Goal: Task Accomplishment & Management: Use online tool/utility

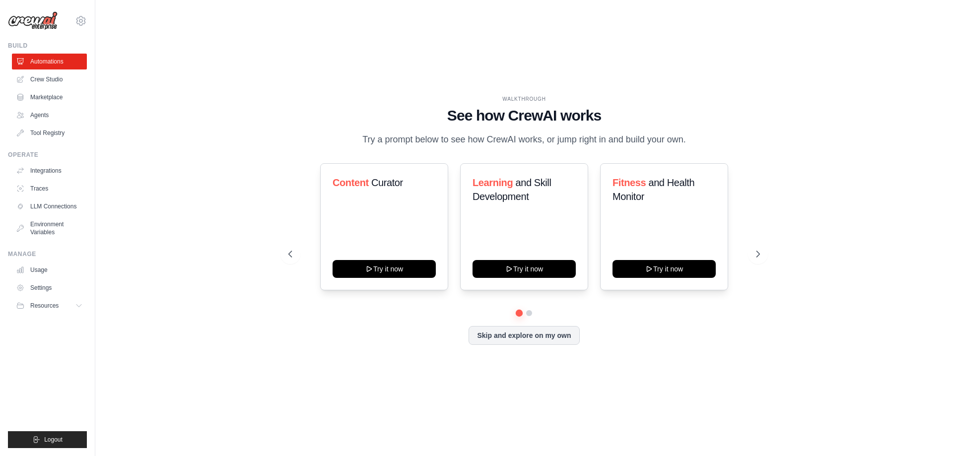
click at [775, 252] on div "WALKTHROUGH See how [PERSON_NAME] works Try a prompt below to see how [PERSON_N…" at bounding box center [524, 228] width 826 height 436
click at [762, 252] on icon at bounding box center [759, 254] width 10 height 10
click at [758, 252] on icon at bounding box center [759, 254] width 10 height 10
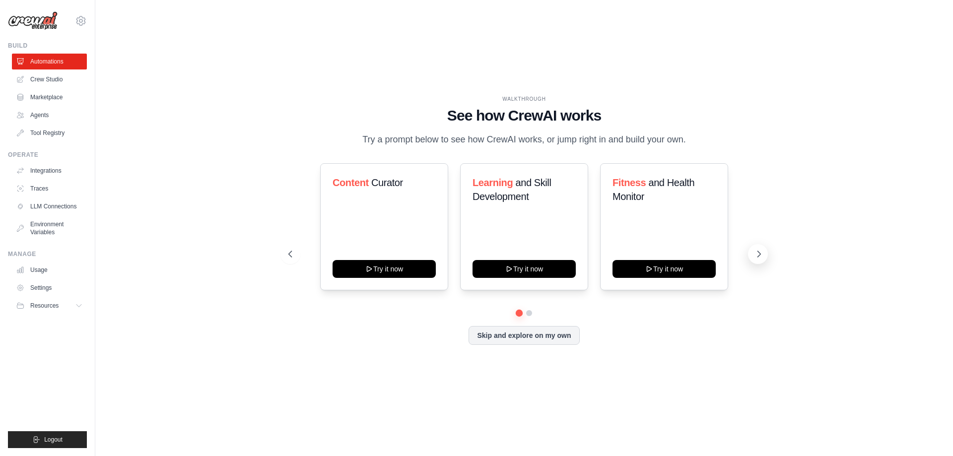
click at [758, 252] on icon at bounding box center [759, 254] width 10 height 10
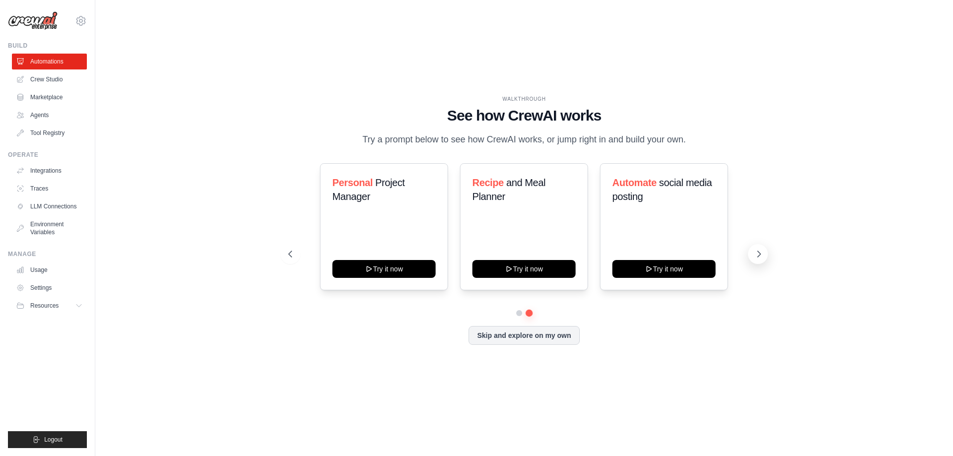
click at [758, 252] on icon at bounding box center [759, 254] width 10 height 10
click at [40, 121] on link "Agents" at bounding box center [50, 115] width 75 height 16
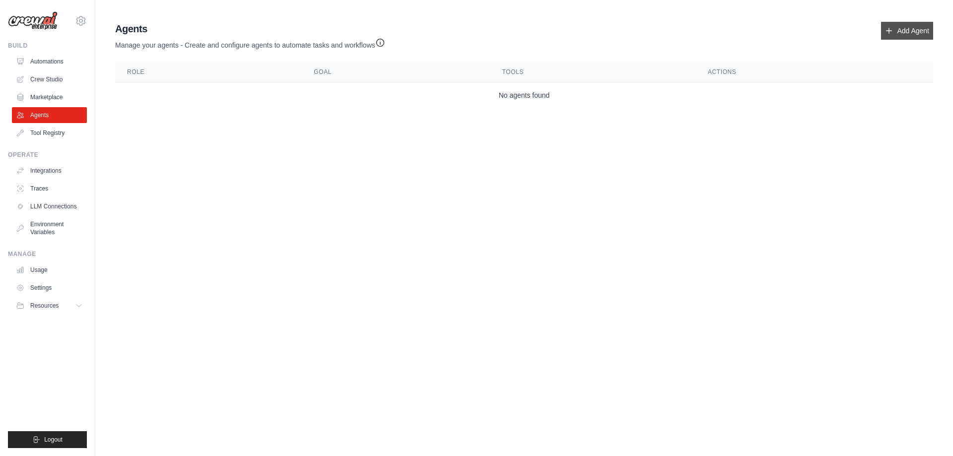
click at [917, 31] on link "Add Agent" at bounding box center [907, 31] width 52 height 18
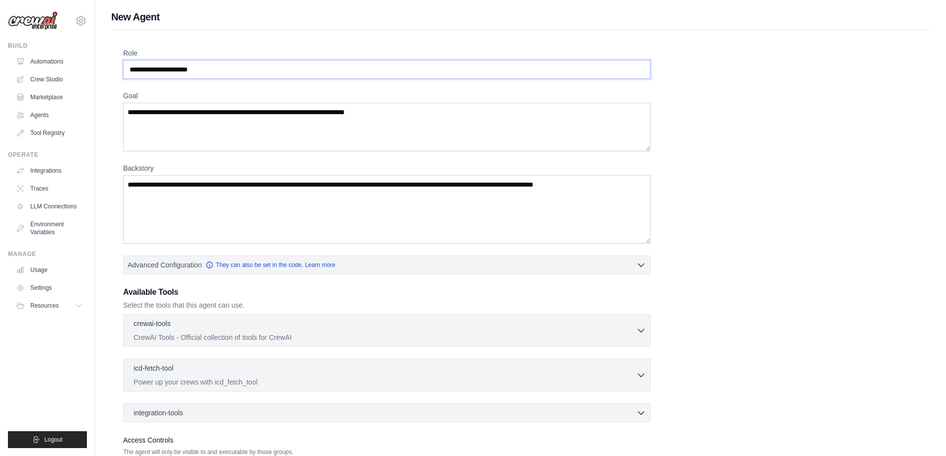
click at [275, 64] on input "Role" at bounding box center [386, 69] width 527 height 19
click at [279, 74] on input "Role" at bounding box center [386, 69] width 527 height 19
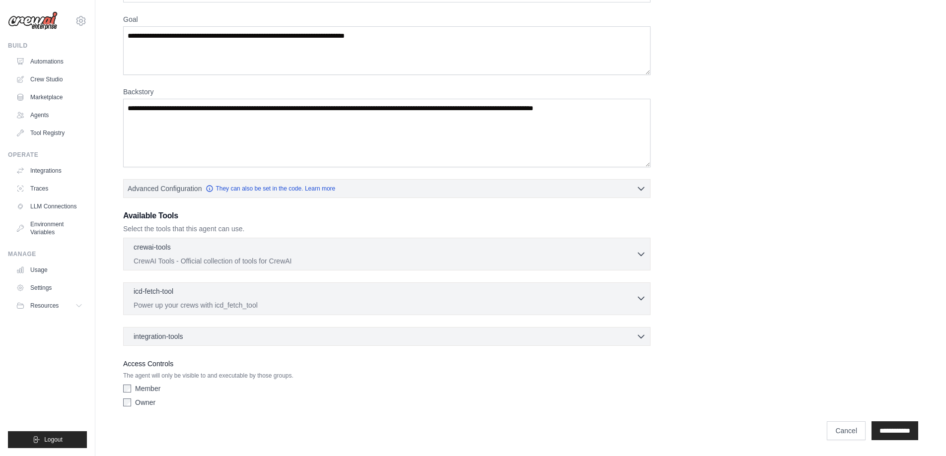
click at [618, 305] on p "Power up your crews with icd_fetch_tool" at bounding box center [385, 305] width 502 height 10
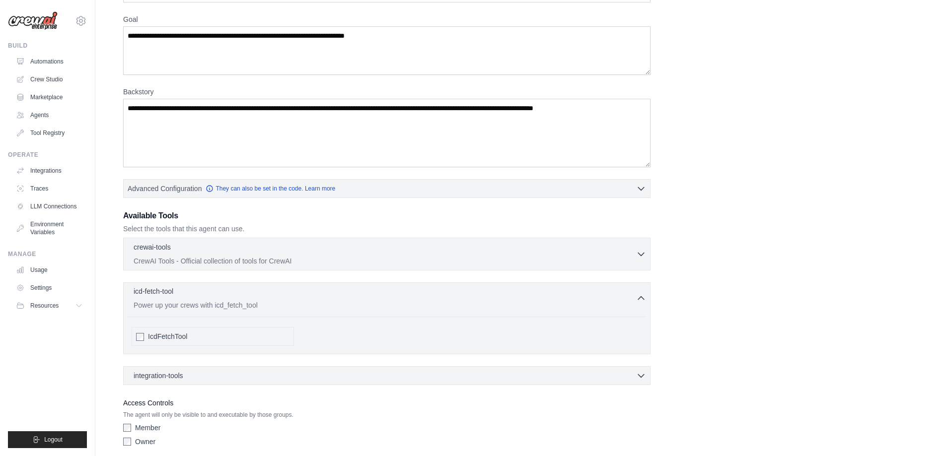
click at [618, 305] on p "Power up your crews with icd_fetch_tool" at bounding box center [385, 305] width 502 height 10
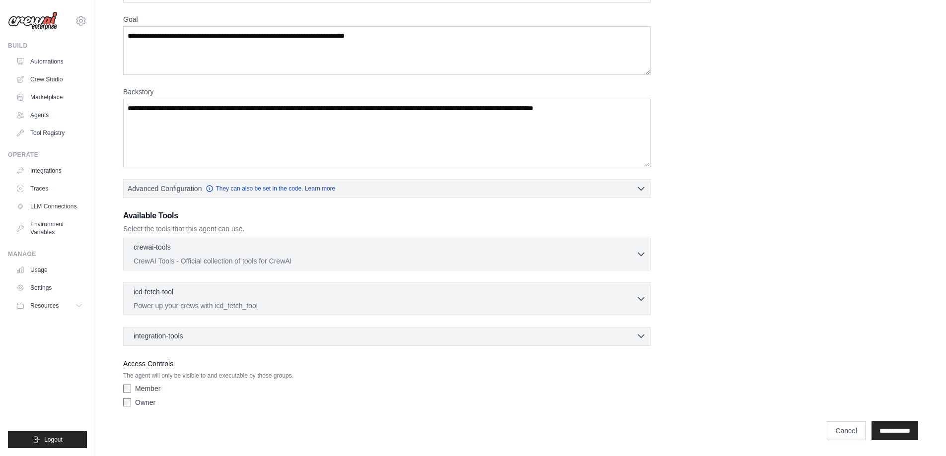
click at [608, 342] on div "integration-tools 0 selected Box Save files to Box Gmail" at bounding box center [386, 336] width 527 height 19
click at [607, 337] on div "integration-tools 0 selected" at bounding box center [390, 336] width 512 height 10
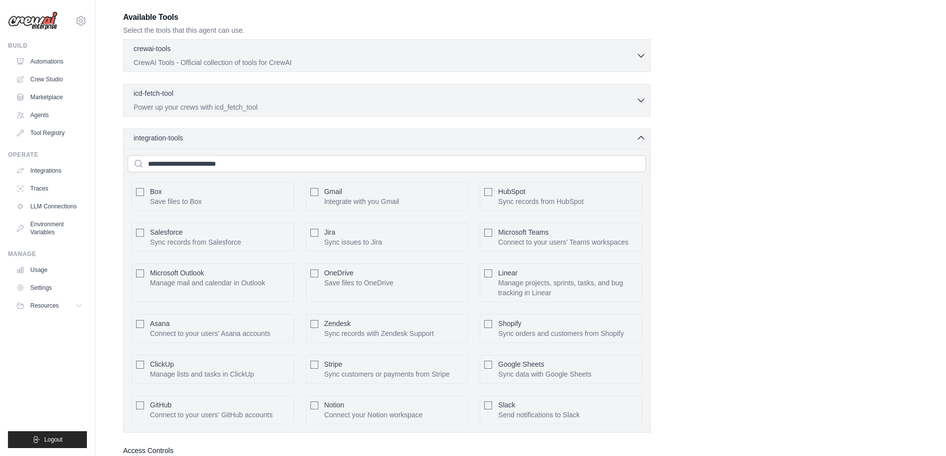
scroll to position [362, 0]
